Goal: Information Seeking & Learning: Learn about a topic

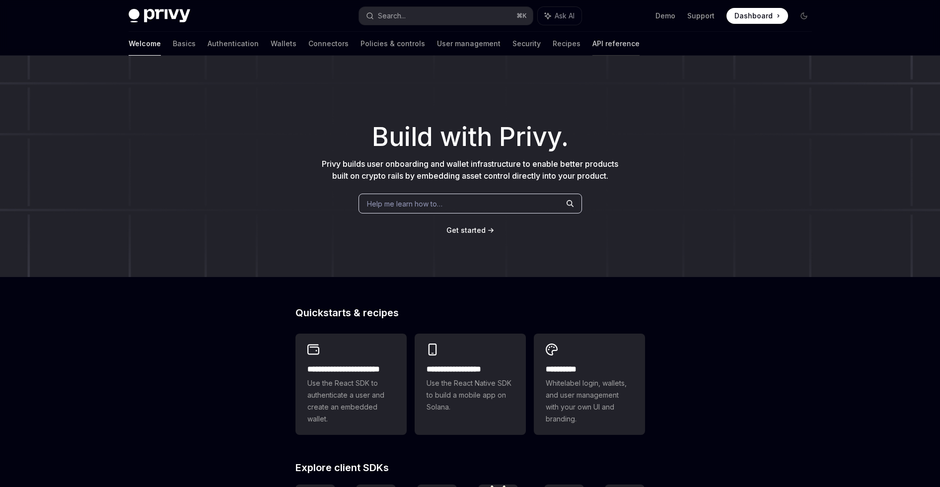
click at [592, 45] on link "API reference" at bounding box center [615, 44] width 47 height 24
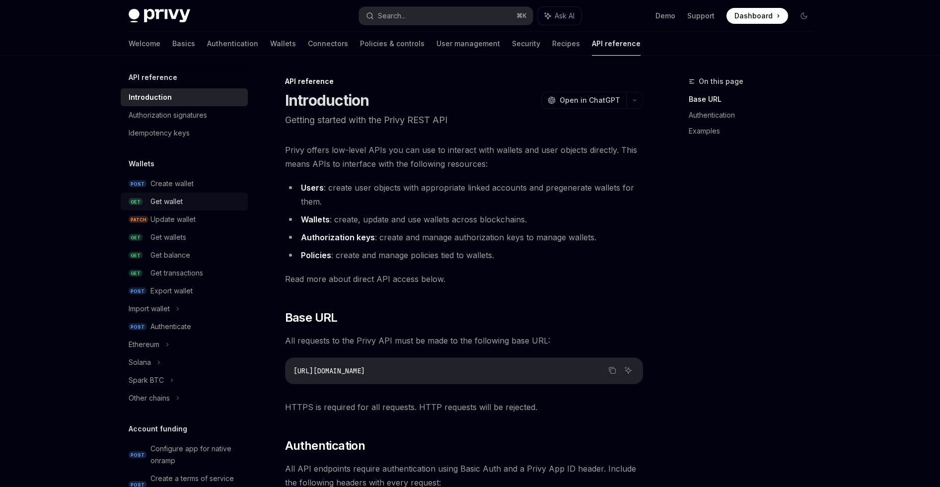
click at [204, 204] on div "Get wallet" at bounding box center [195, 202] width 91 height 12
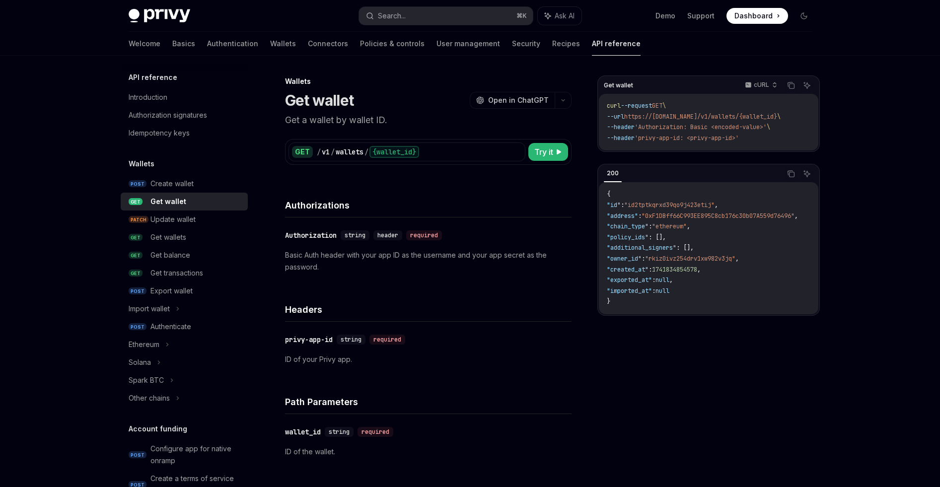
click at [795, 51] on div "Welcome Basics Authentication Wallets Connectors Policies & controls User manag…" at bounding box center [470, 44] width 731 height 24
click at [750, 16] on span "Dashboard" at bounding box center [753, 16] width 38 height 10
click at [150, 98] on div "Introduction" at bounding box center [148, 97] width 39 height 12
type textarea "*"
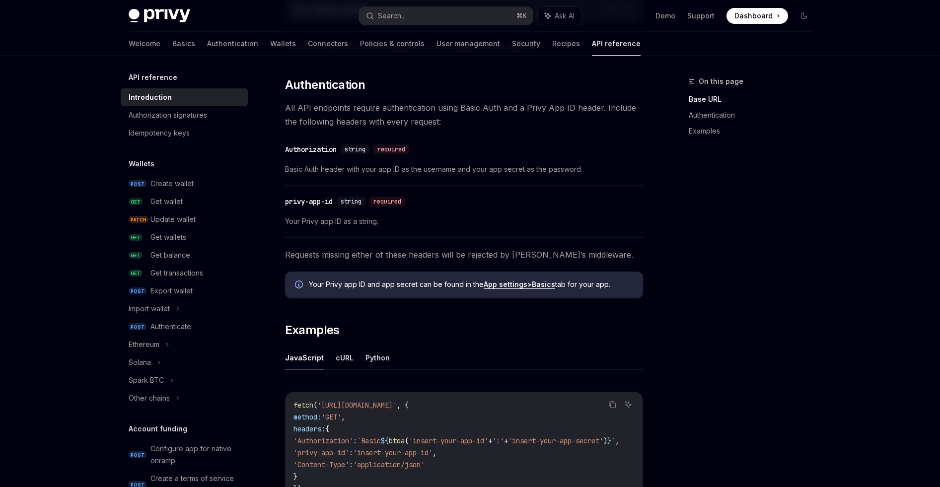
scroll to position [356, 0]
